Goal: Transaction & Acquisition: Purchase product/service

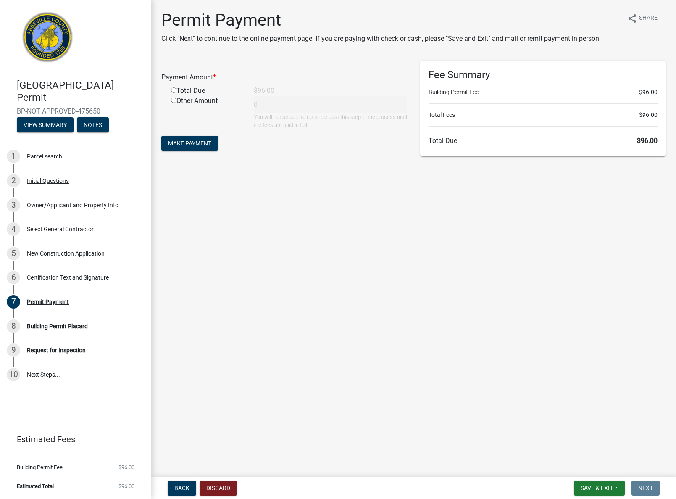
click at [181, 95] on div "Total Due" at bounding box center [206, 91] width 83 height 10
click at [177, 91] on div "Total Due" at bounding box center [206, 91] width 83 height 10
click at [174, 91] on input "radio" at bounding box center [173, 89] width 5 height 5
radio input "true"
type input "96"
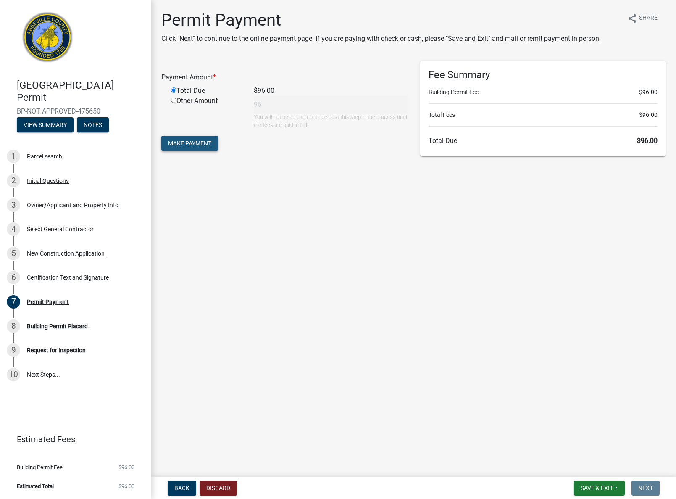
click at [178, 140] on span "Make Payment" at bounding box center [189, 143] width 43 height 7
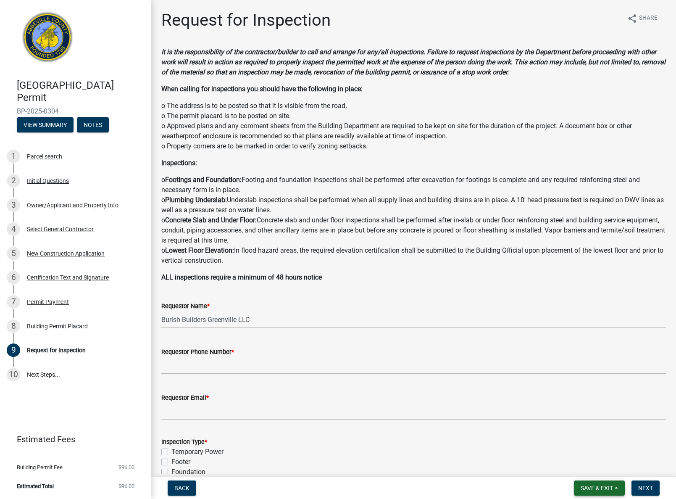
click at [601, 486] on span "Save & Exit" at bounding box center [597, 488] width 32 height 7
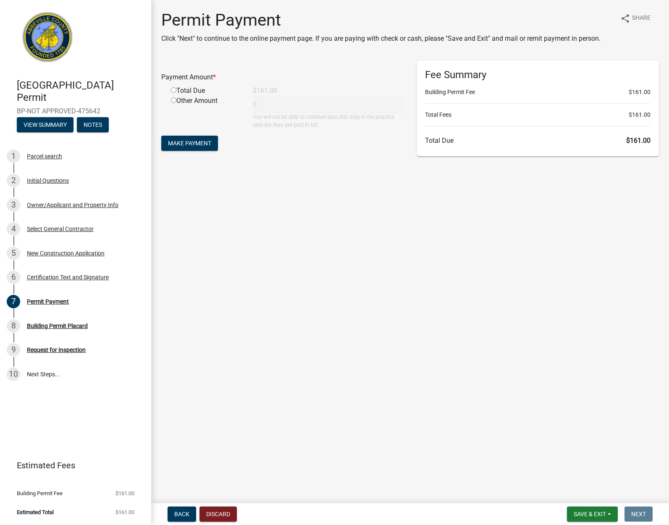
click at [175, 87] on div "Total Due" at bounding box center [206, 91] width 82 height 10
drag, startPoint x: 174, startPoint y: 90, endPoint x: 171, endPoint y: 133, distance: 43.4
click at [174, 90] on input "radio" at bounding box center [173, 89] width 5 height 5
radio input "true"
type input "161"
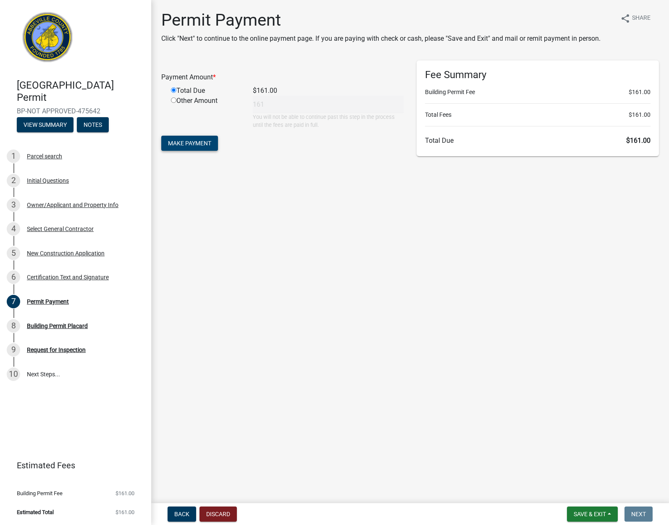
click at [184, 145] on span "Make Payment" at bounding box center [189, 143] width 43 height 7
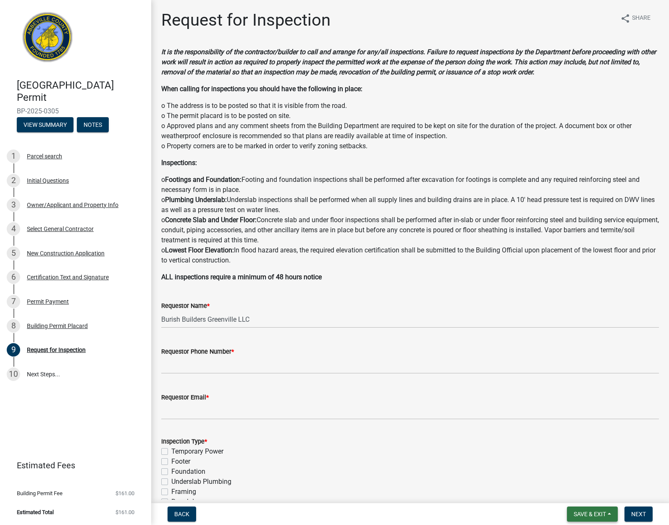
click at [588, 515] on span "Save & Exit" at bounding box center [590, 514] width 32 height 7
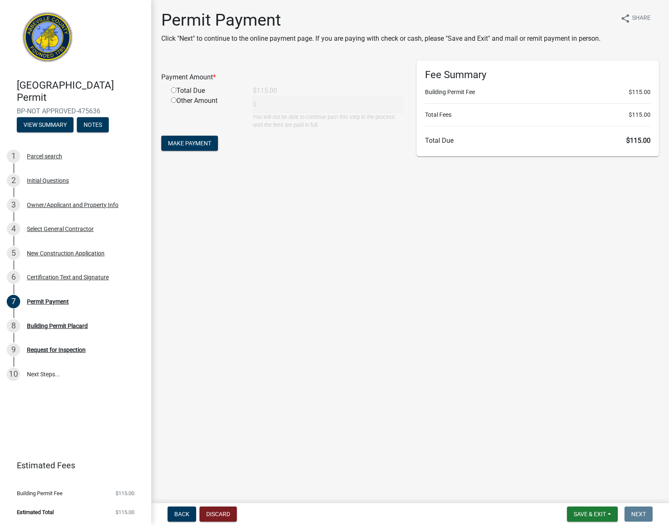
click at [175, 89] on input "radio" at bounding box center [173, 89] width 5 height 5
radio input "true"
type input "115"
click at [206, 142] on span "Make Payment" at bounding box center [189, 143] width 43 height 7
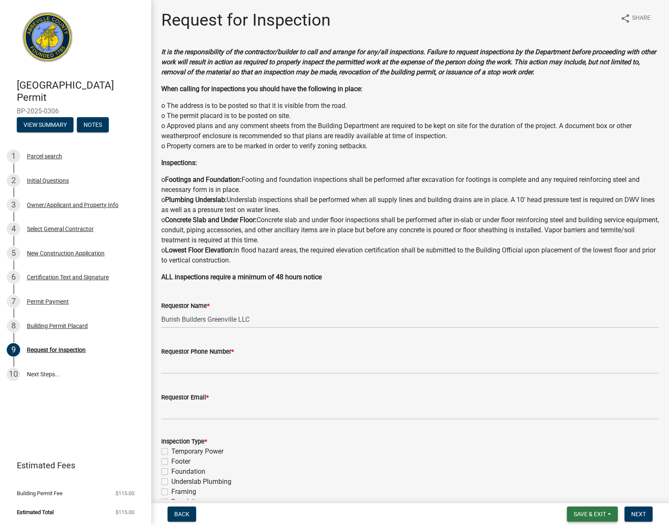
click at [602, 514] on span "Save & Exit" at bounding box center [590, 514] width 32 height 7
click at [580, 495] on button "Save & Exit" at bounding box center [584, 492] width 67 height 20
